Goal: Task Accomplishment & Management: Manage account settings

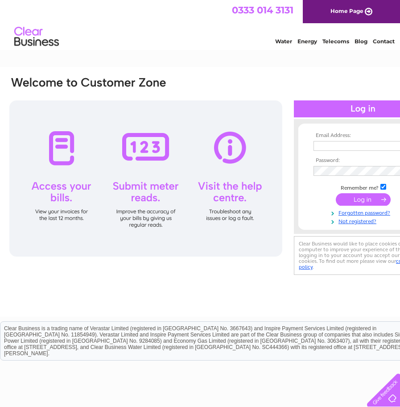
type input "[PERSON_NAME][EMAIL_ADDRESS][PERSON_NAME][DOMAIN_NAME]"
click at [363, 195] on input "submit" at bounding box center [363, 199] width 55 height 12
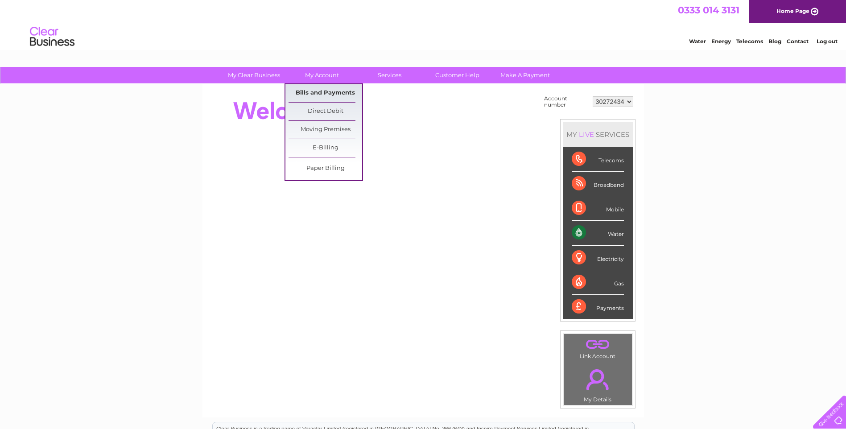
click at [327, 91] on link "Bills and Payments" at bounding box center [326, 93] width 74 height 18
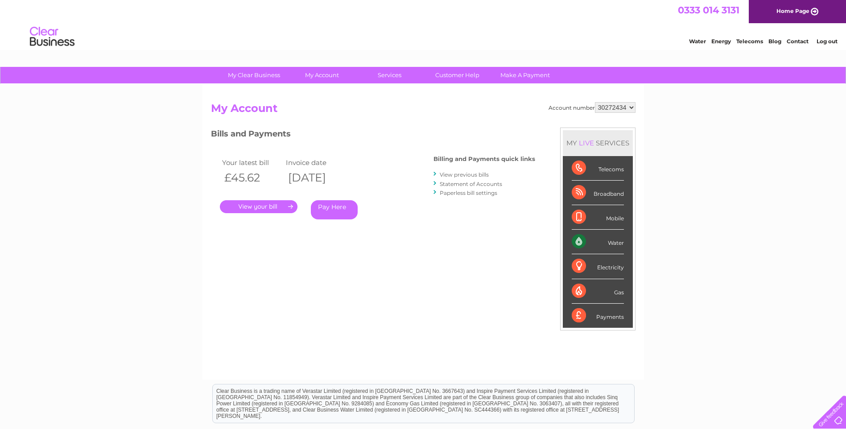
click at [276, 208] on link "." at bounding box center [259, 206] width 78 height 13
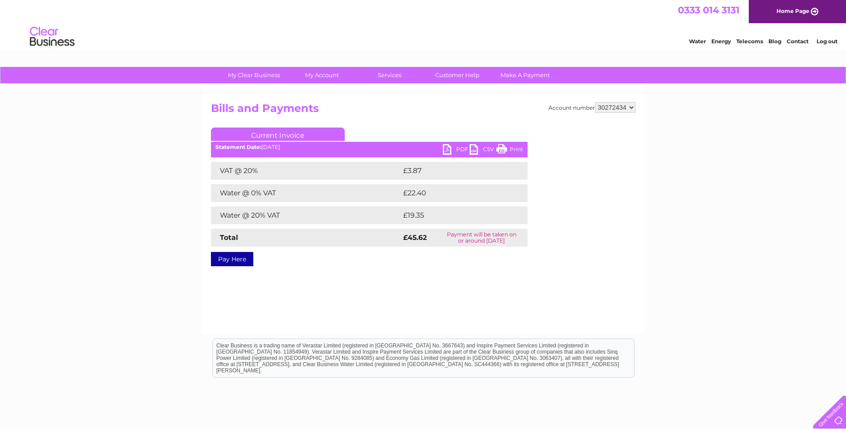
click at [451, 148] on link "PDF" at bounding box center [456, 150] width 27 height 13
click at [630, 109] on select "30272434 30290864" at bounding box center [615, 107] width 41 height 11
select select "30290864"
click at [595, 102] on select "30272434 30290864" at bounding box center [615, 107] width 41 height 11
click at [313, 287] on div "Account number 30272434 30290864 Bills and Payments Current Invoice PDF CSV Pri…" at bounding box center [424, 209] width 442 height 250
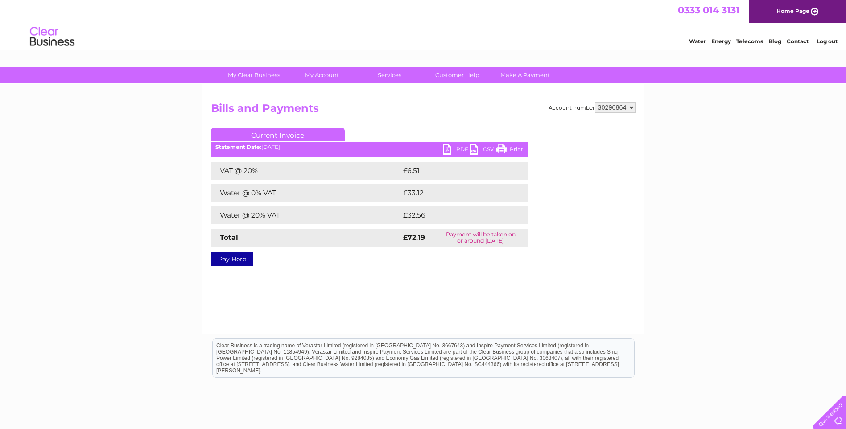
click at [455, 148] on link "PDF" at bounding box center [456, 150] width 27 height 13
